Goal: Task Accomplishment & Management: Use online tool/utility

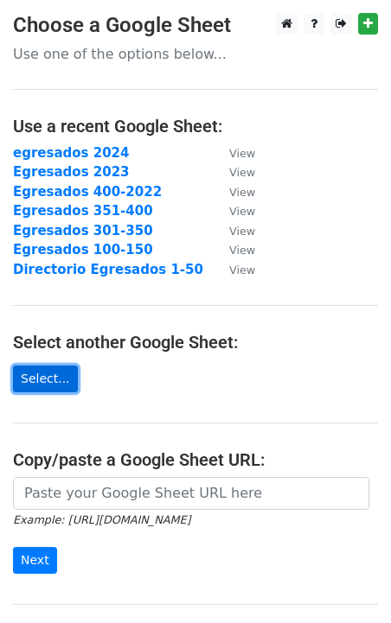
click at [54, 381] on link "Select..." at bounding box center [45, 379] width 65 height 27
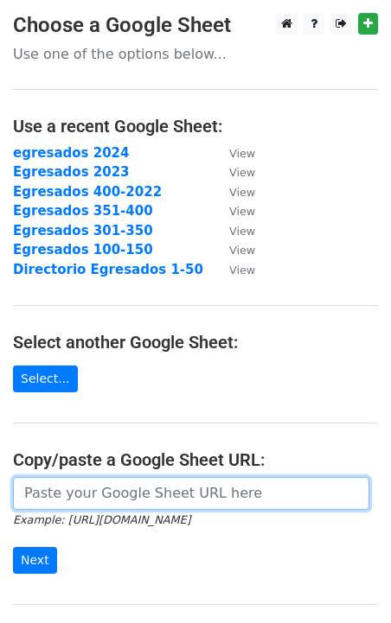
click at [55, 499] on input "url" at bounding box center [191, 493] width 356 height 33
paste input "https://docs.google.com/spreadsheets/d/1VJBr5JOoRnRxP8EXnL_TMfsmXKtHeBdkvf8_z5y…"
type input "https://docs.google.com/spreadsheets/d/1VJBr5JOoRnRxP8EXnL_TMfsmXKtHeBdkvf8_z5y…"
click at [13, 547] on input "Next" at bounding box center [35, 560] width 44 height 27
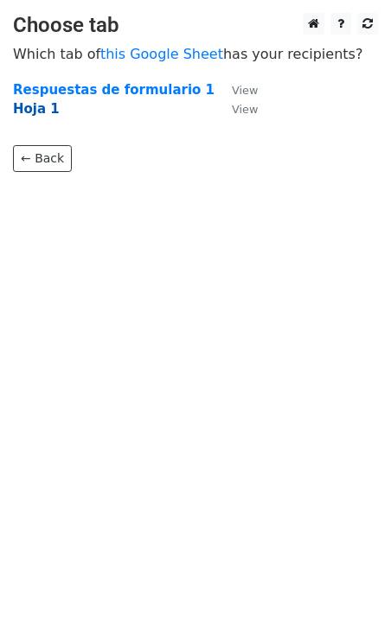
click at [37, 110] on strong "Hoja 1" at bounding box center [36, 109] width 47 height 16
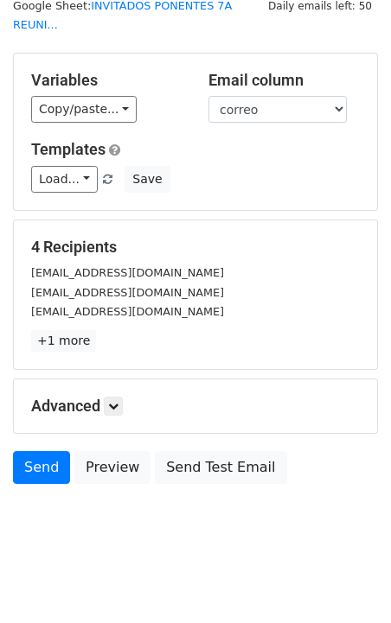
scroll to position [67, 0]
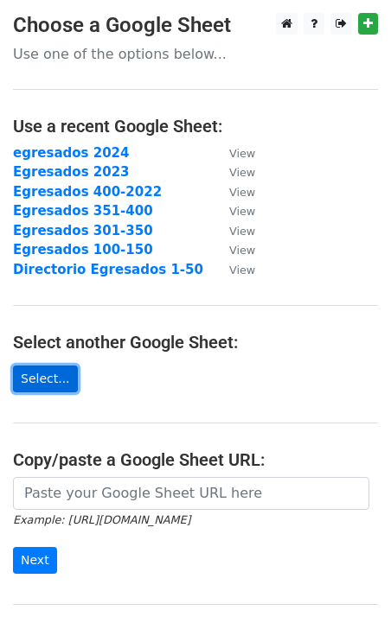
click at [55, 384] on link "Select..." at bounding box center [45, 379] width 65 height 27
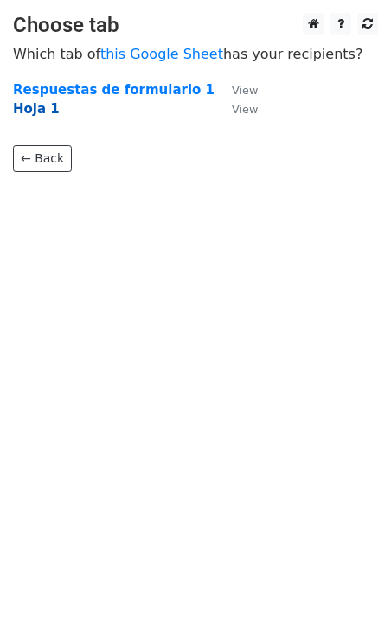
click at [37, 102] on strong "Hoja 1" at bounding box center [36, 109] width 47 height 16
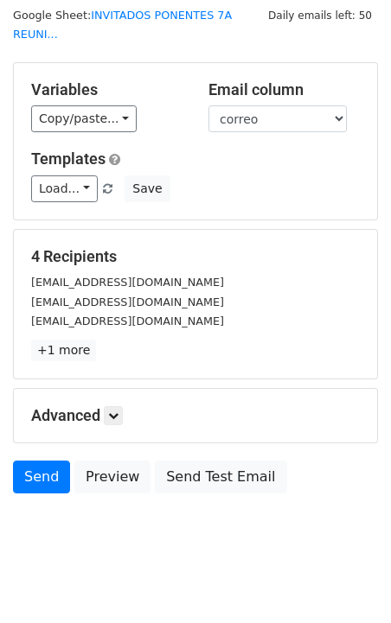
scroll to position [67, 0]
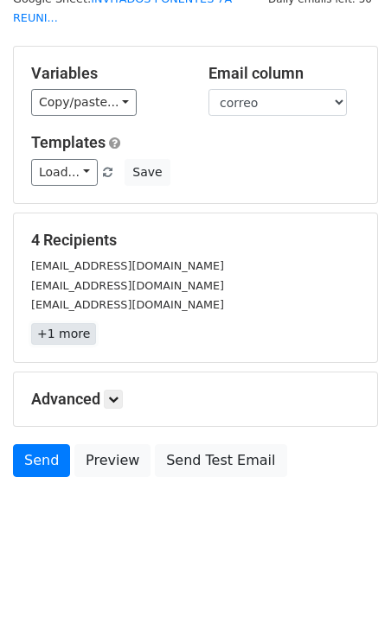
click at [68, 335] on link "+1 more" at bounding box center [63, 334] width 65 height 22
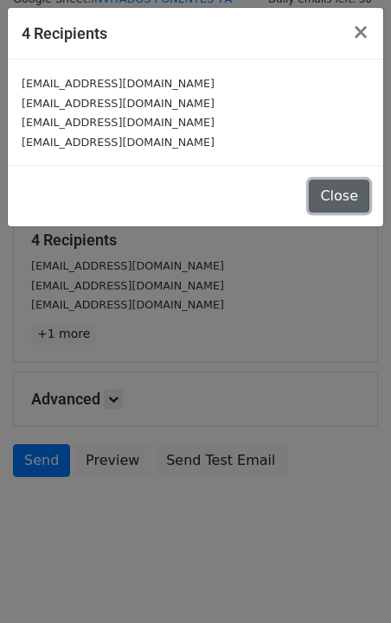
click at [346, 196] on button "Close" at bounding box center [339, 196] width 61 height 33
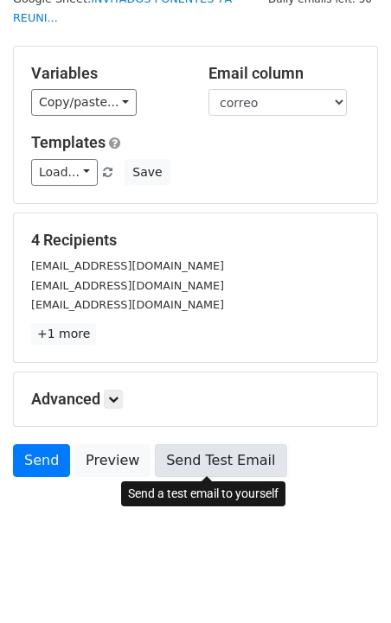
click at [222, 465] on link "Send Test Email" at bounding box center [220, 460] width 131 height 33
click at [200, 472] on link "Send Test Email" at bounding box center [220, 460] width 131 height 33
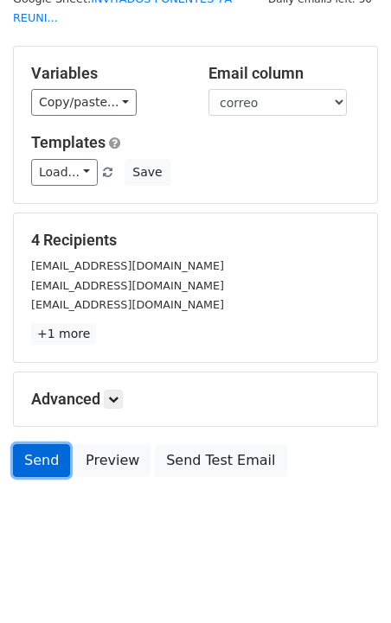
click at [42, 467] on link "Send" at bounding box center [41, 460] width 57 height 33
